Goal: Check status

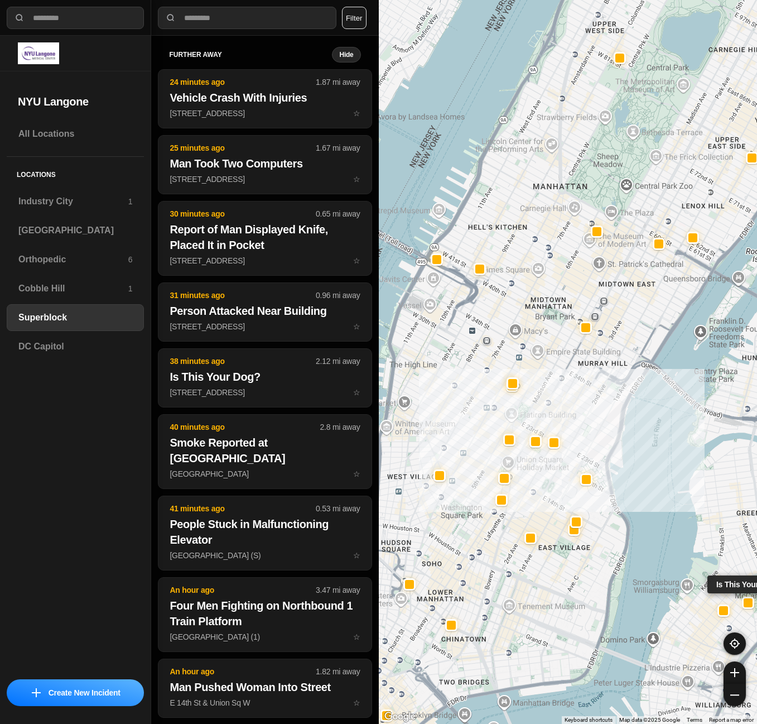
select select "*"
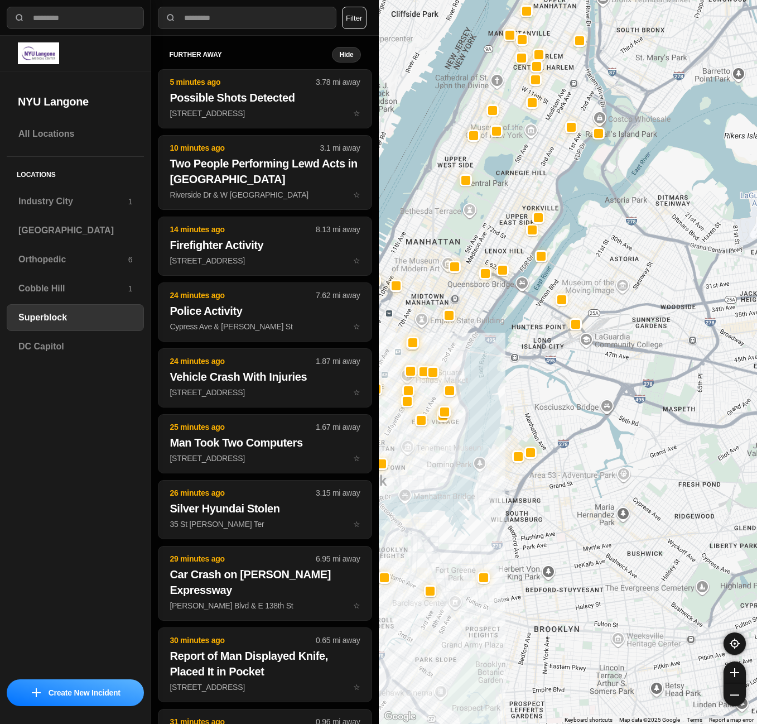
drag, startPoint x: 731, startPoint y: 562, endPoint x: 579, endPoint y: 477, distance: 174.2
